Goal: Navigation & Orientation: Find specific page/section

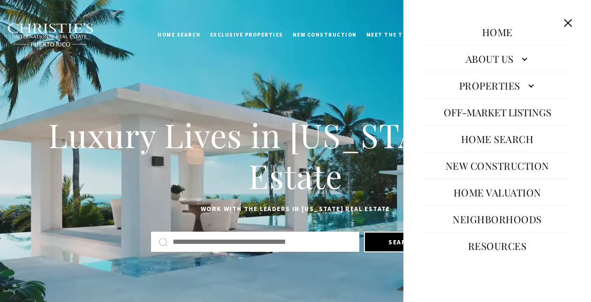
click at [516, 59] on link "About Us" at bounding box center [497, 58] width 150 height 23
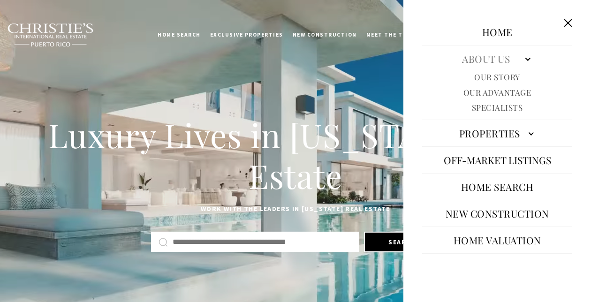
click at [503, 106] on link "Specialists" at bounding box center [497, 107] width 51 height 11
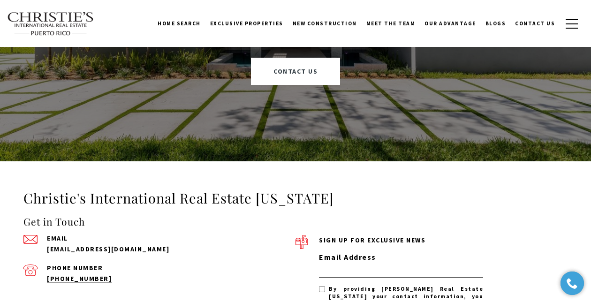
scroll to position [2588, 0]
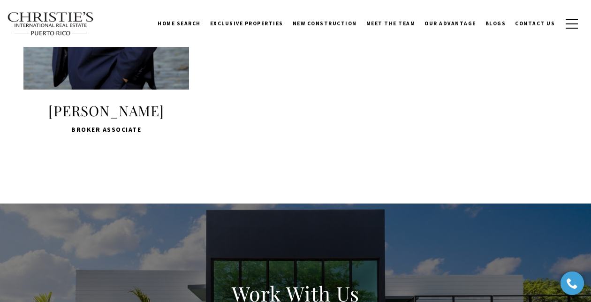
scroll to position [2224, 0]
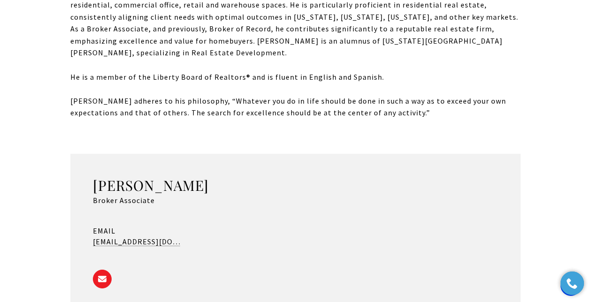
scroll to position [690, 0]
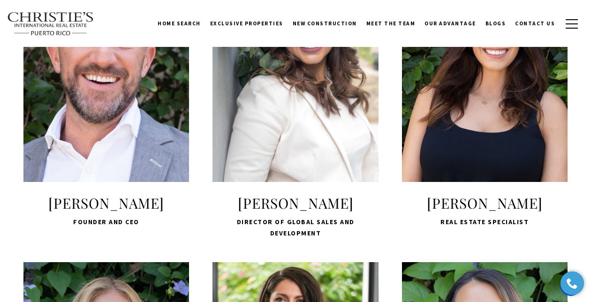
scroll to position [498, 0]
